Goal: Transaction & Acquisition: Share content

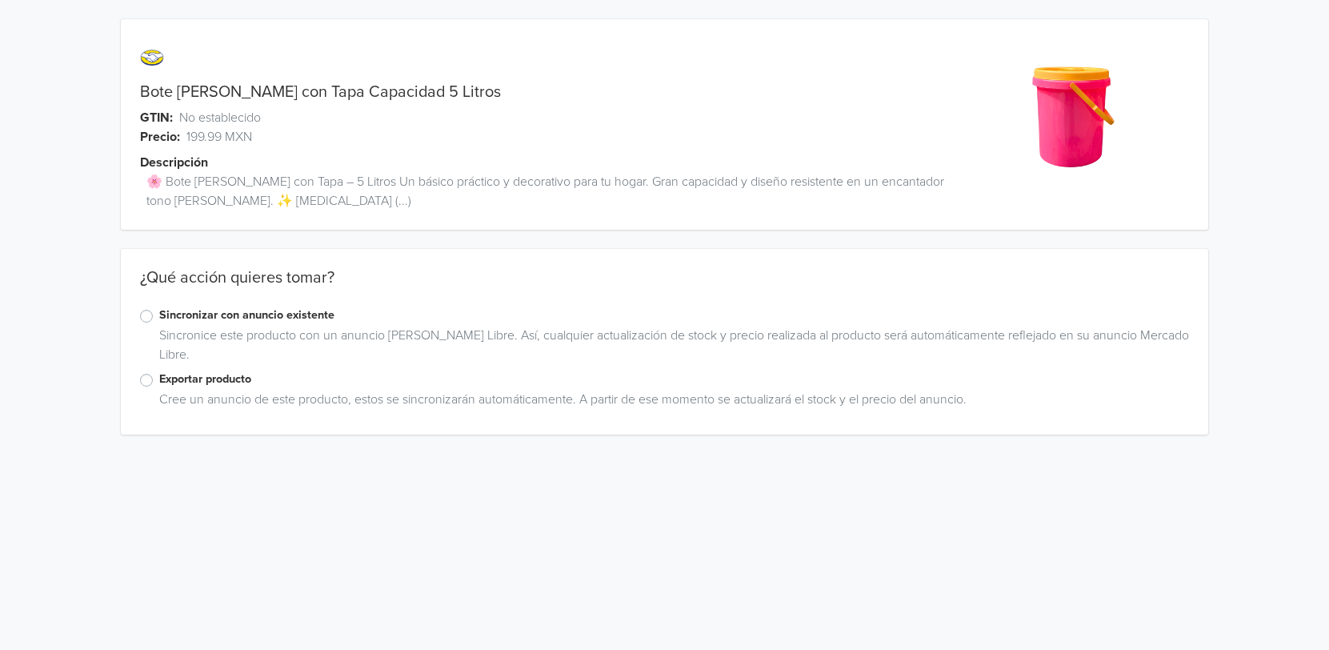
click at [212, 378] on label "Exportar producto" at bounding box center [674, 379] width 1030 height 18
click at [0, 0] on input "Exportar producto" at bounding box center [0, 0] width 0 height 0
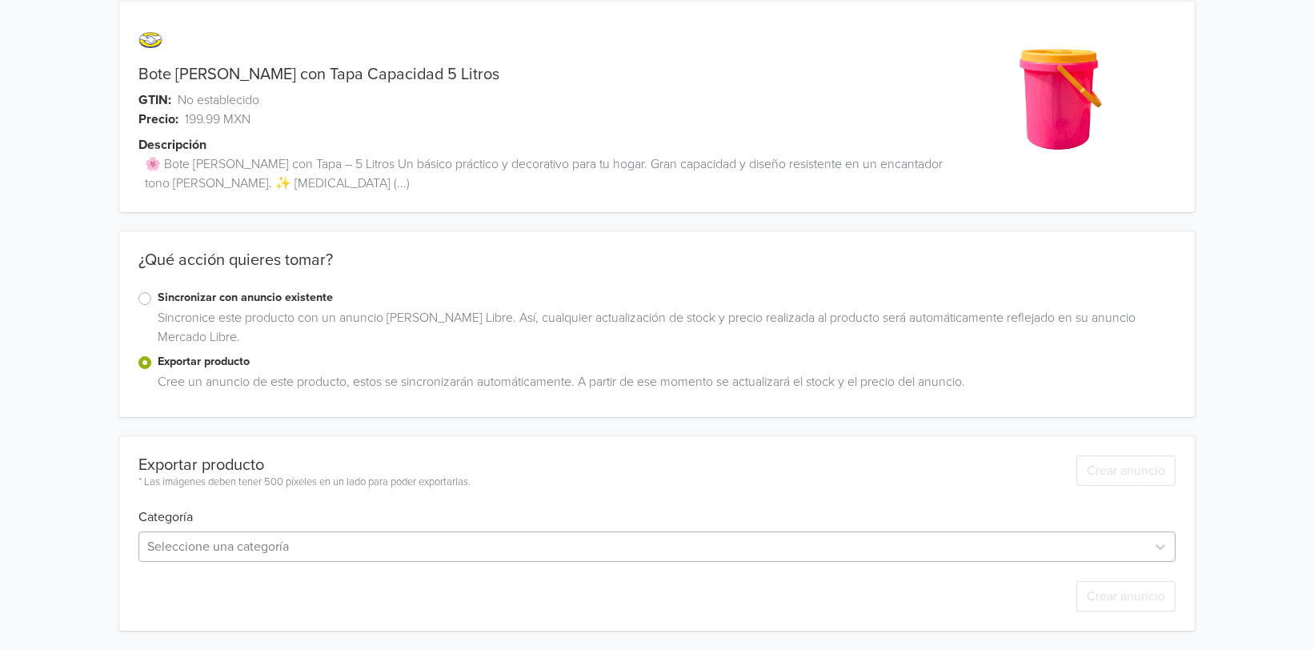
click at [277, 538] on div "Seleccione una categoría" at bounding box center [656, 546] width 1036 height 30
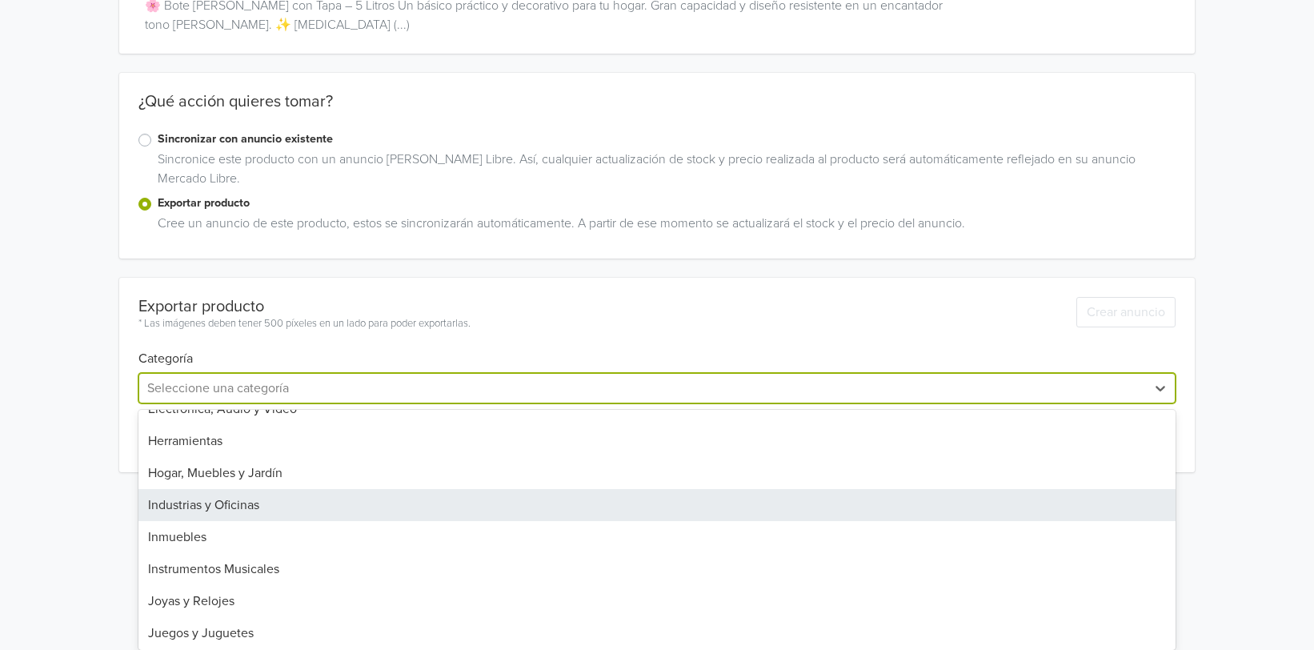
scroll to position [400, 0]
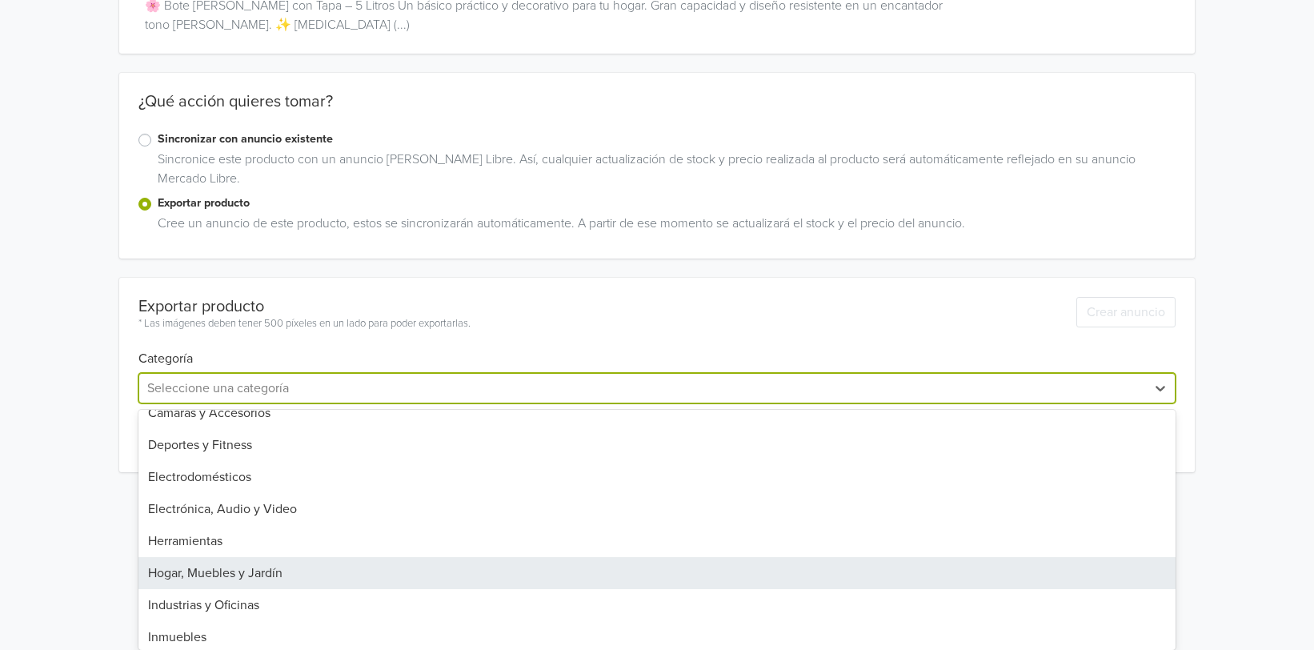
click at [303, 566] on div "Hogar, Muebles y Jardín" at bounding box center [656, 573] width 1036 height 32
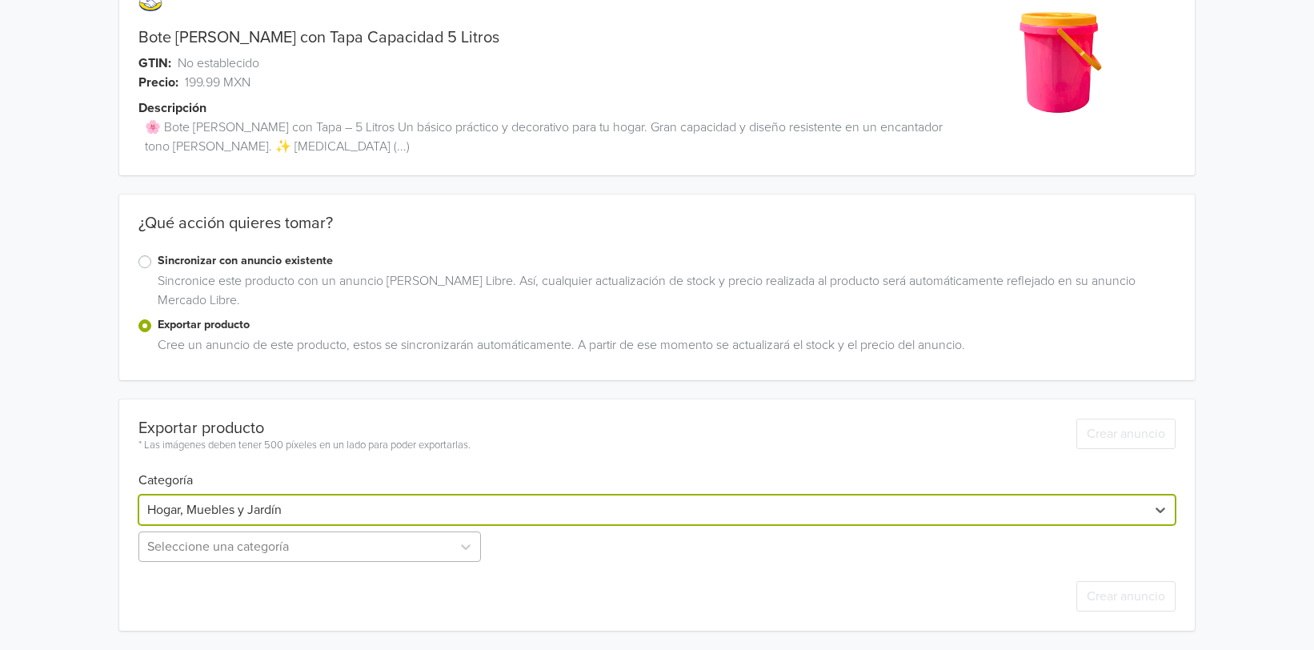
click at [358, 546] on div "Seleccione una categoría" at bounding box center [311, 546] width 346 height 30
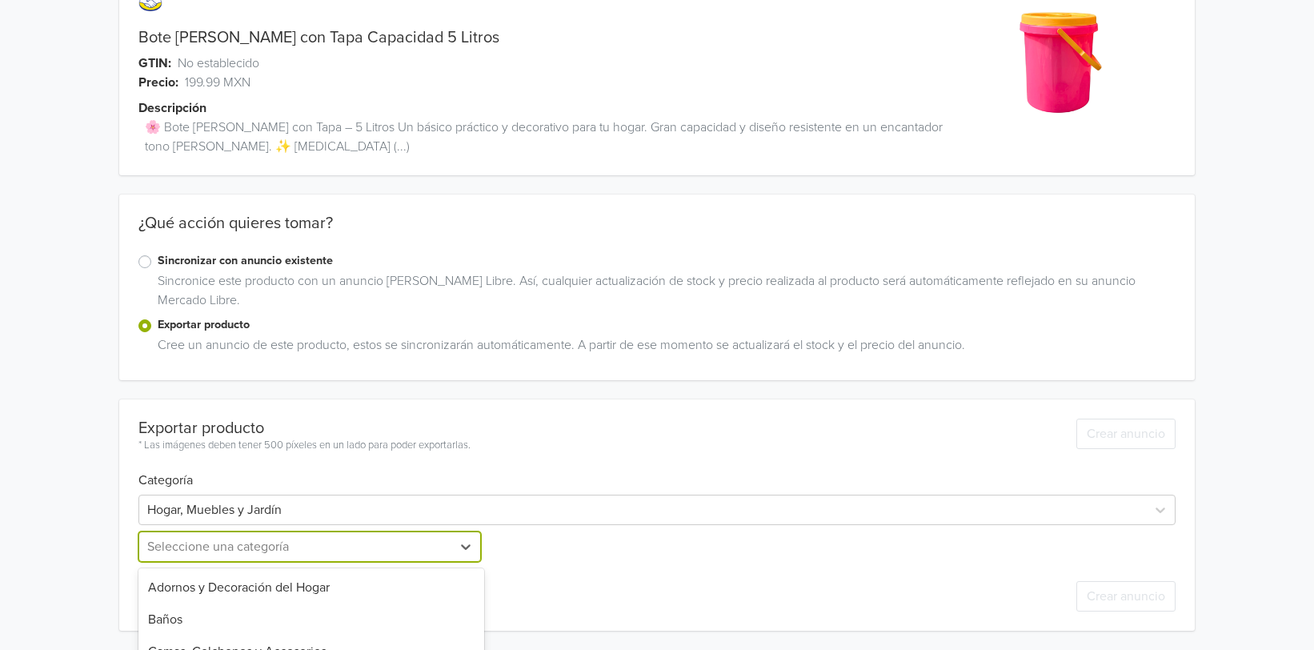
scroll to position [213, 0]
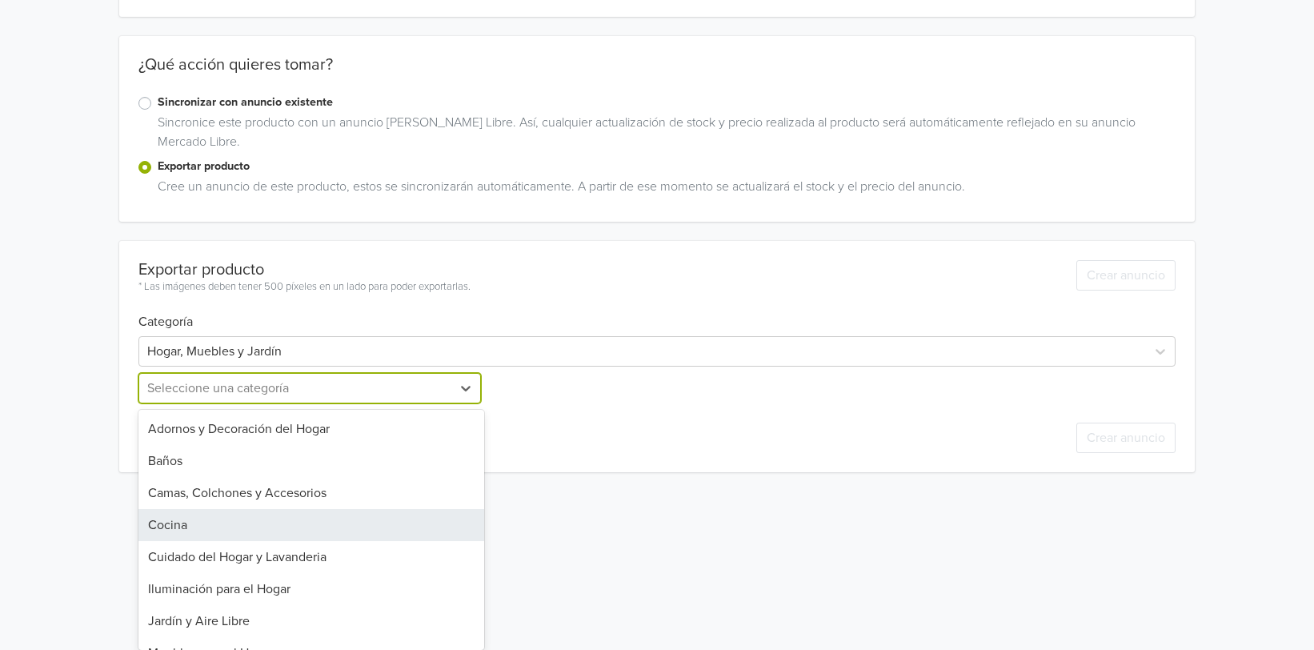
click at [366, 523] on div "Cocina" at bounding box center [311, 525] width 346 height 32
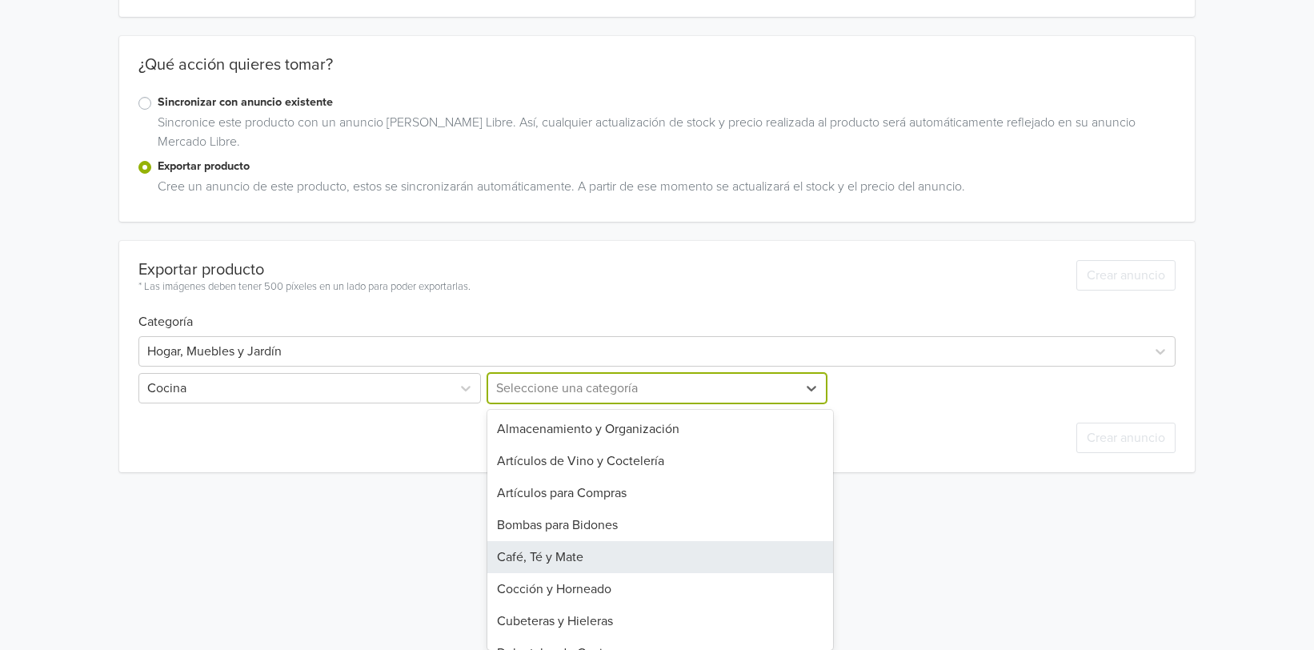
click at [587, 403] on div "13 results available. Use Up and Down to choose options, press Enter to select …" at bounding box center [657, 388] width 346 height 30
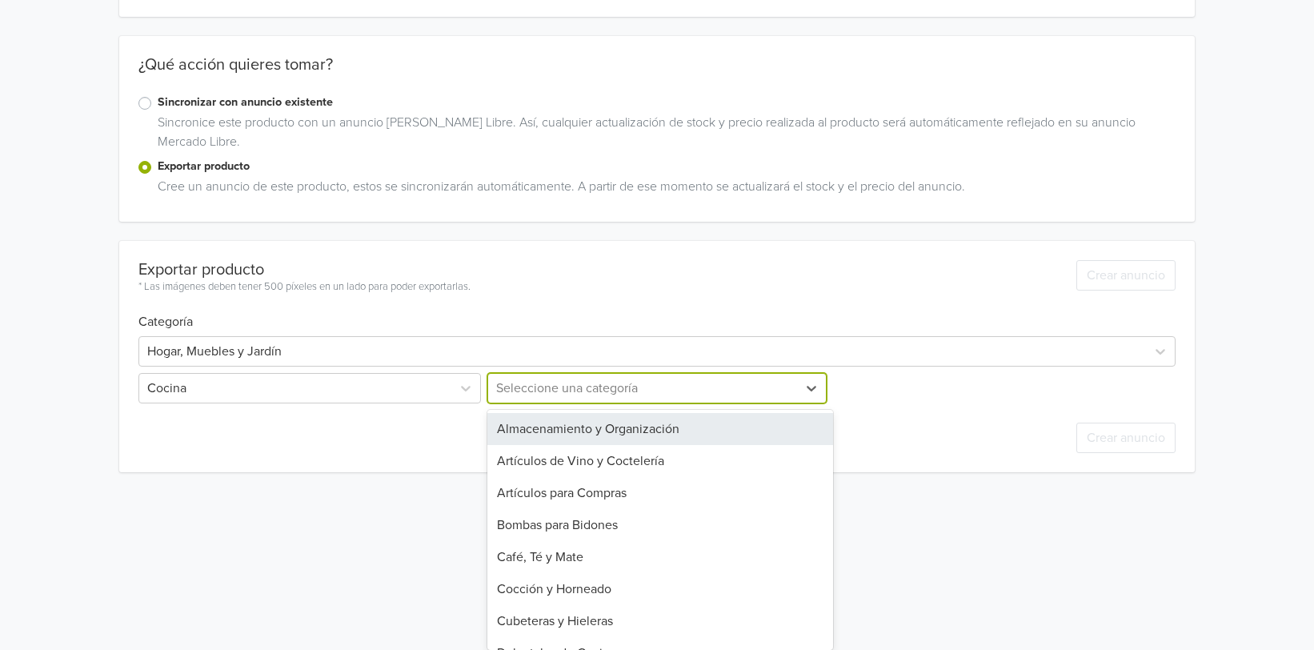
click at [659, 435] on div "Almacenamiento y Organización" at bounding box center [660, 429] width 346 height 32
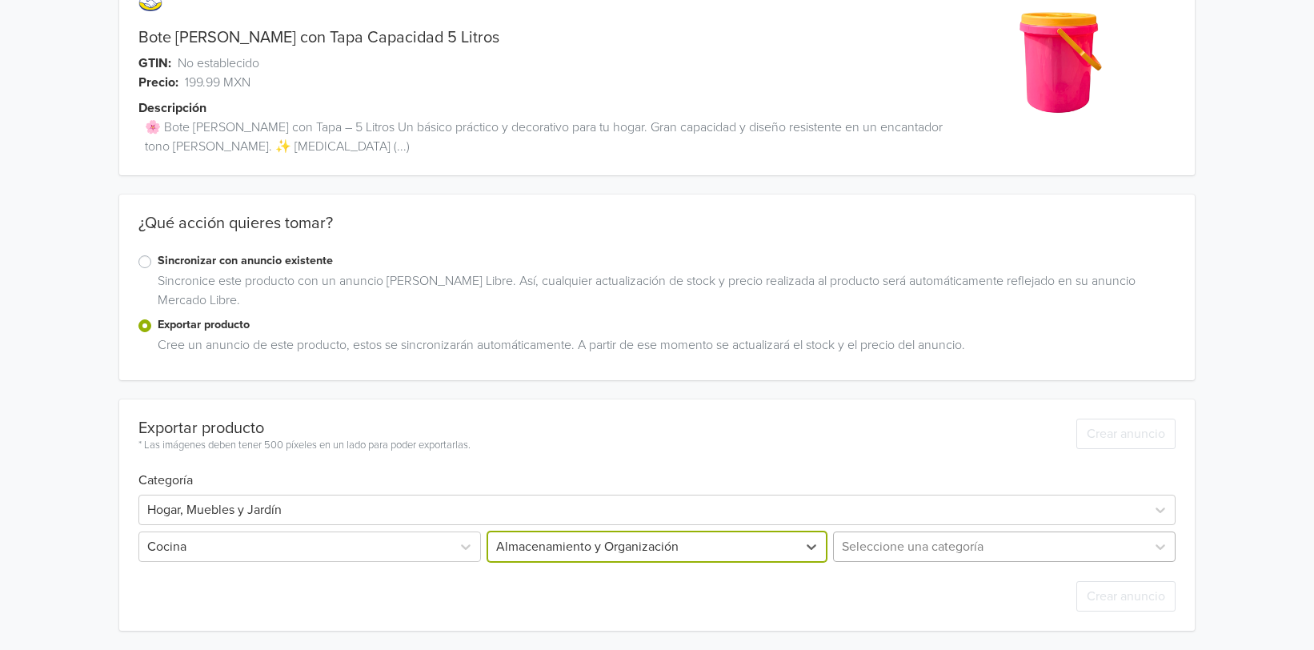
click at [902, 551] on div "Seleccione una categoría" at bounding box center [1003, 546] width 346 height 30
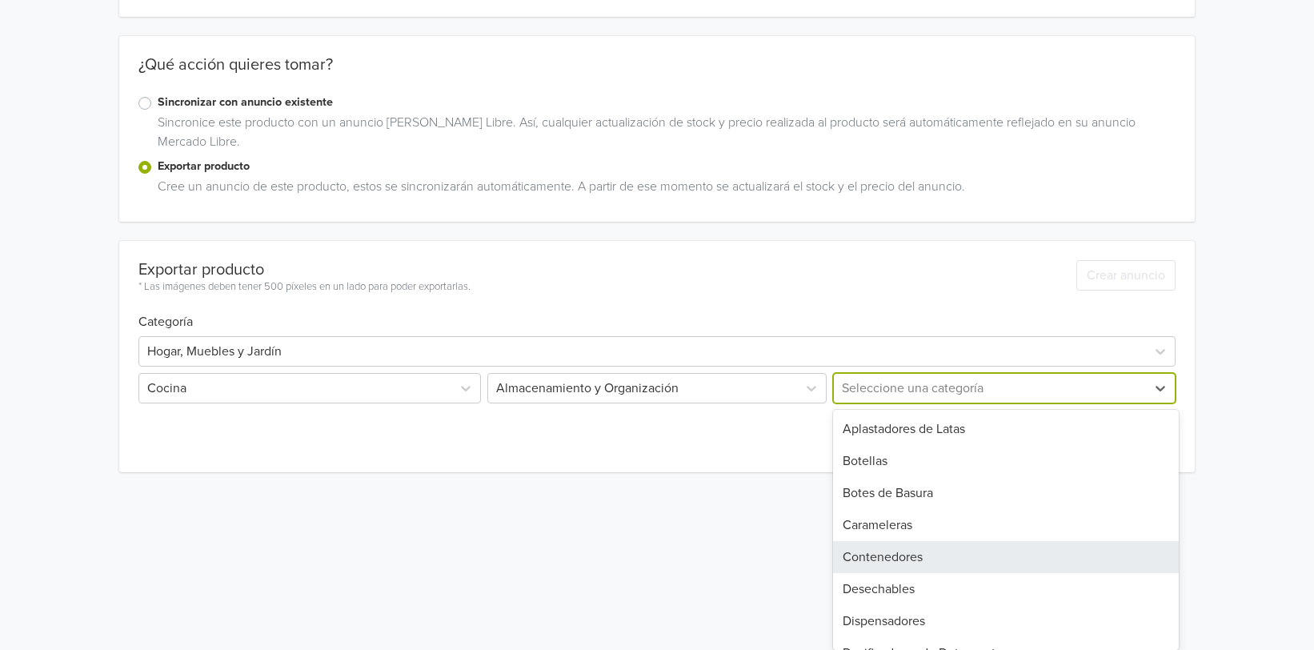
click at [893, 558] on div "Contenedores" at bounding box center [1006, 557] width 346 height 32
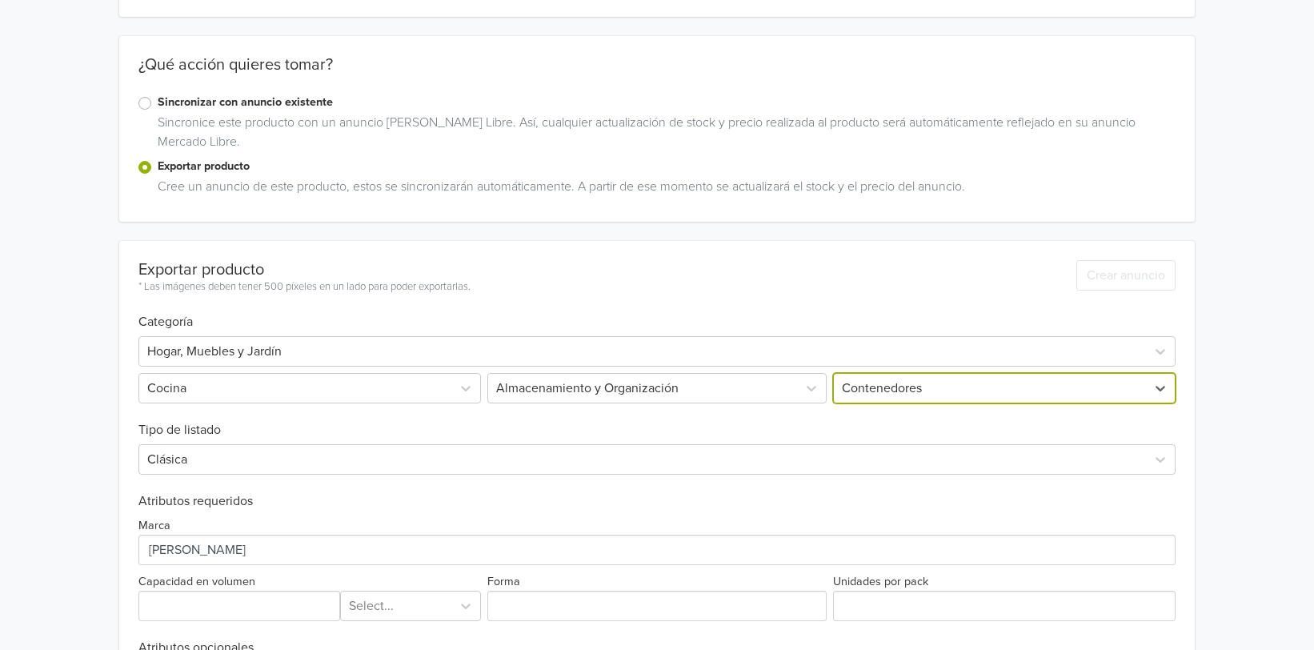
scroll to position [343, 0]
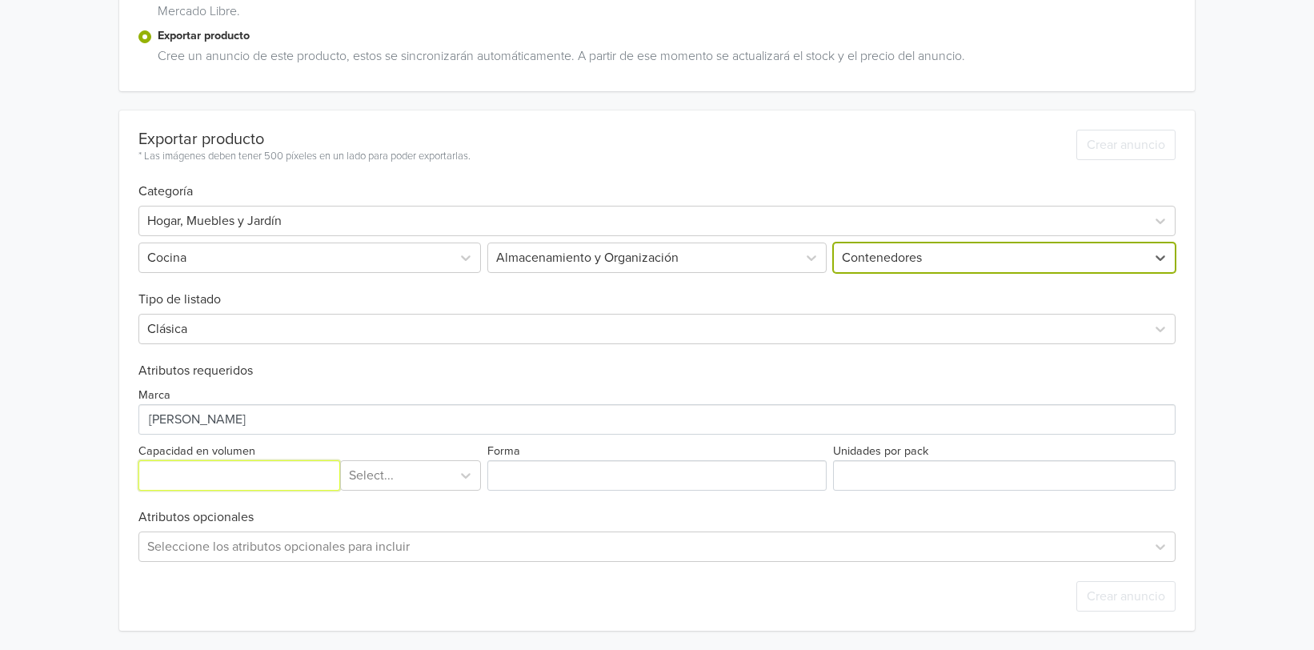
click at [270, 469] on input "Capacidad en volumen" at bounding box center [239, 475] width 202 height 30
type input "5"
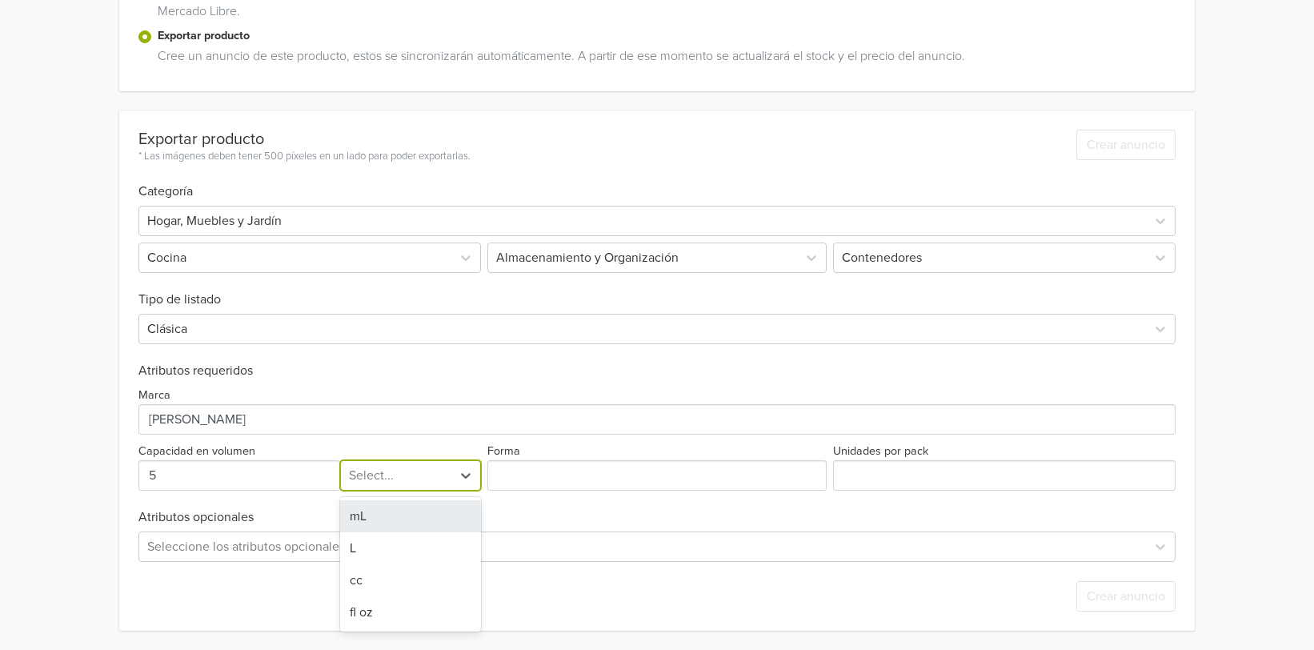
click at [414, 478] on div at bounding box center [396, 475] width 94 height 22
drag, startPoint x: 413, startPoint y: 547, endPoint x: 430, endPoint y: 537, distance: 20.4
click at [411, 549] on div "L" at bounding box center [410, 548] width 141 height 32
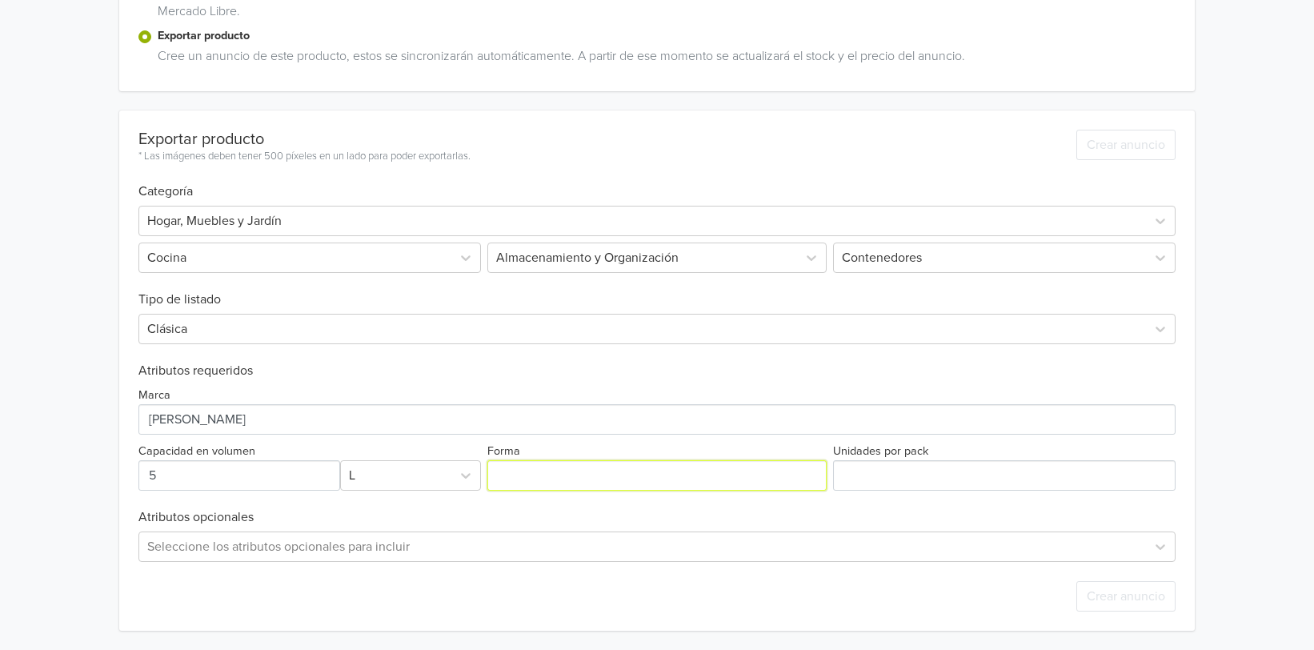
click at [621, 473] on input "Forma" at bounding box center [656, 475] width 339 height 30
type input "Cilíndro"
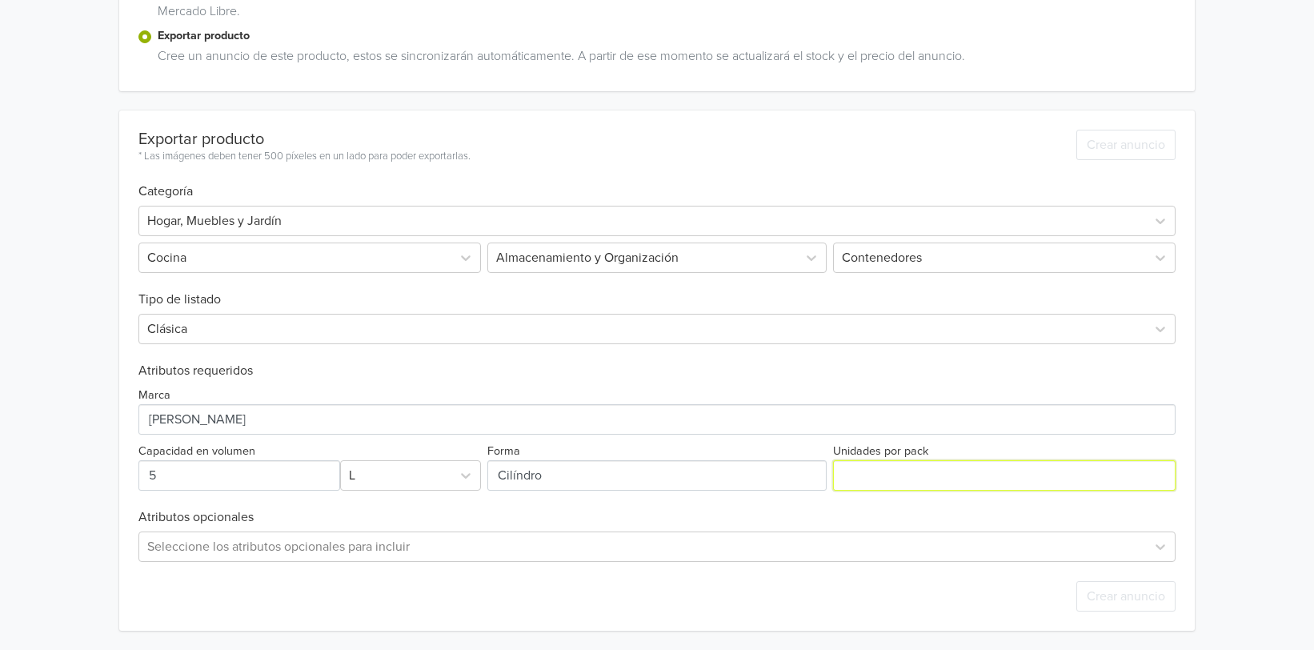
click at [910, 471] on input "Unidades por pack" at bounding box center [1004, 475] width 342 height 30
type input "1"
click at [1154, 471] on input "1" at bounding box center [1004, 475] width 342 height 30
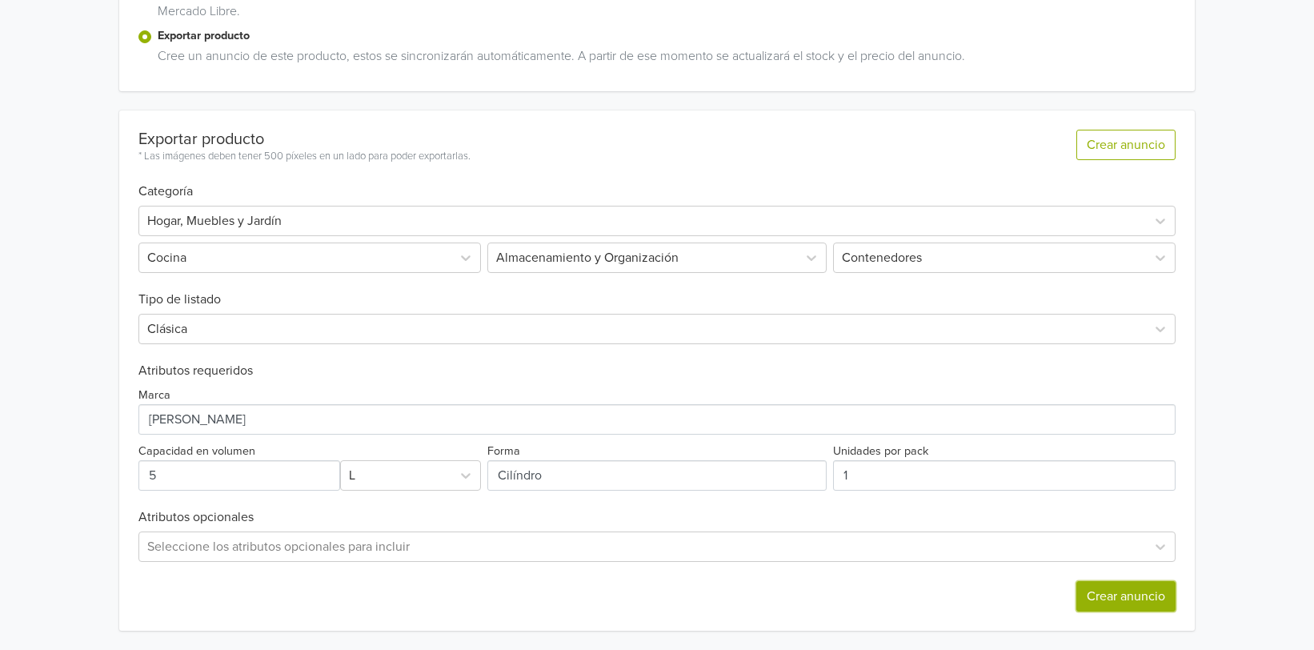
click at [1118, 604] on button "Crear anuncio" at bounding box center [1125, 596] width 99 height 30
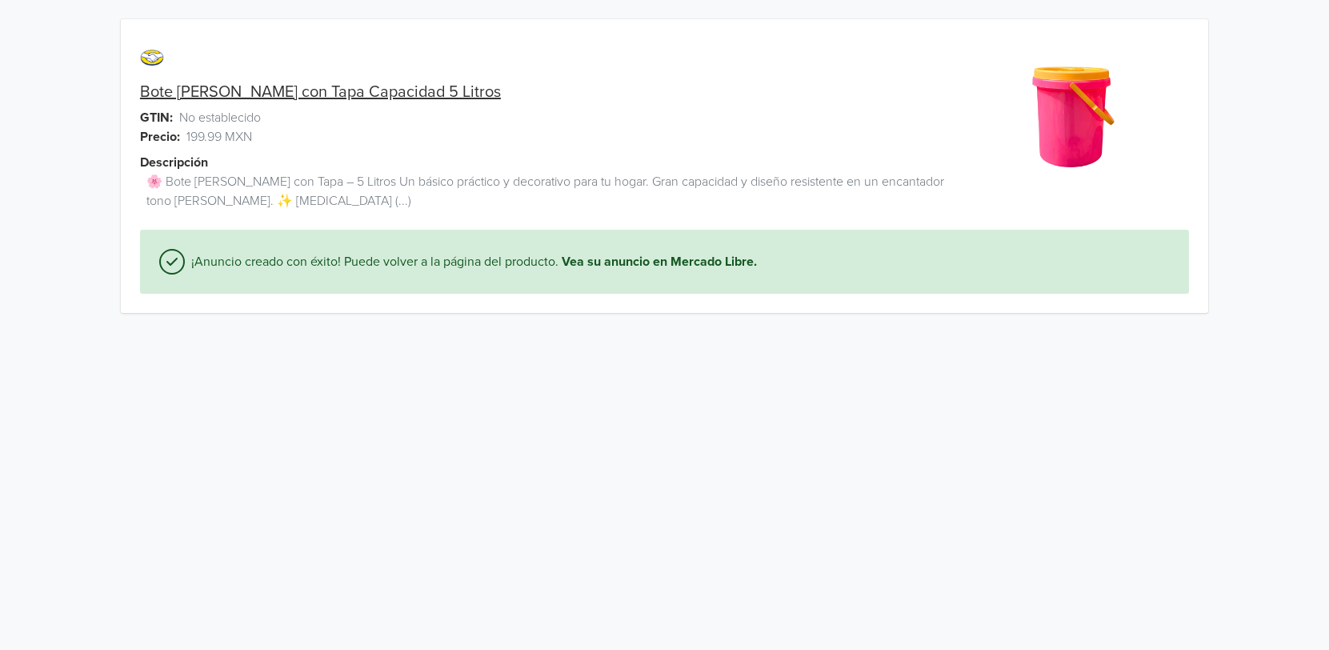
drag, startPoint x: 372, startPoint y: 91, endPoint x: 728, endPoint y: 276, distance: 401.1
click at [728, 276] on div "¡Anuncio creado con éxito! Puede volver a la página del producto. Vea su anunci…" at bounding box center [664, 262] width 1049 height 64
click at [726, 264] on link "Vea su anuncio en Mercado Libre." at bounding box center [659, 261] width 195 height 19
click at [326, 96] on link "Bote [PERSON_NAME] con Tapa Capacidad 5 Litros" at bounding box center [320, 91] width 361 height 19
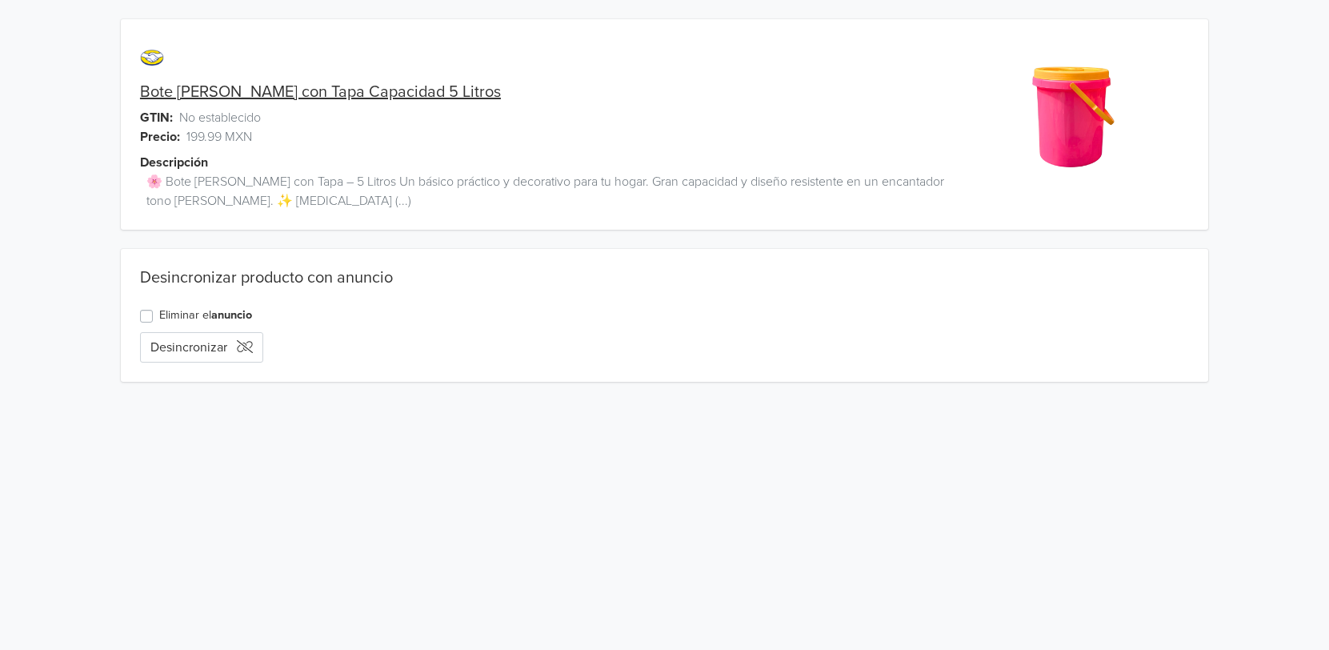
click at [293, 85] on link "Bote [PERSON_NAME] con Tapa Capacidad 5 Litros" at bounding box center [320, 91] width 361 height 19
